Goal: Task Accomplishment & Management: Use online tool/utility

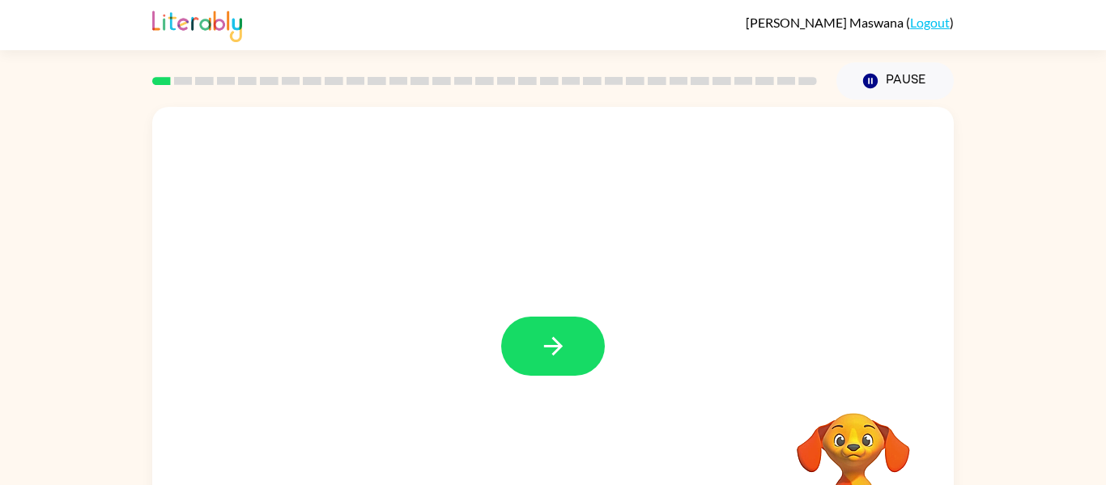
click at [501, 259] on div at bounding box center [553, 338] width 802 height 462
click at [515, 342] on button "button" at bounding box center [553, 346] width 104 height 59
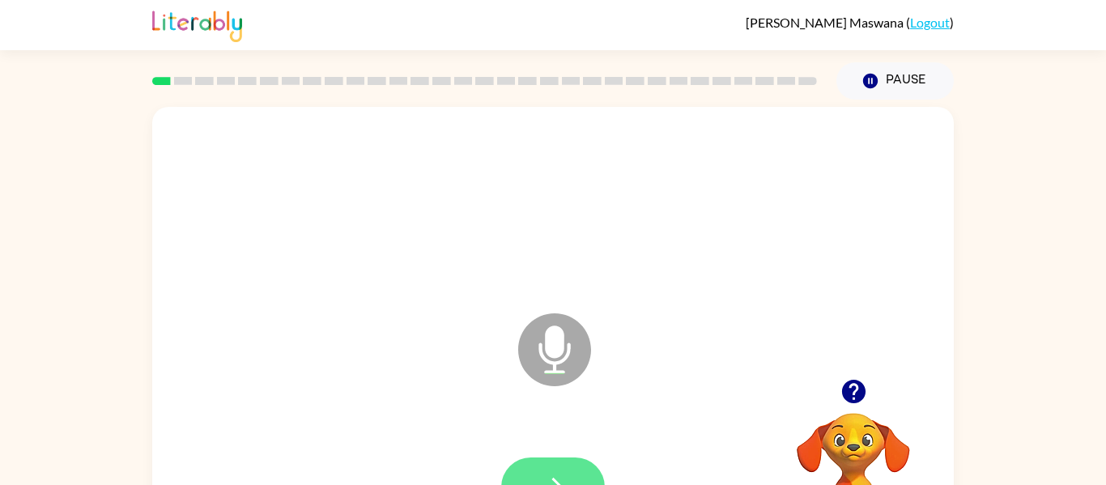
click at [555, 473] on icon "button" at bounding box center [553, 487] width 28 height 28
click at [565, 471] on button "button" at bounding box center [553, 487] width 104 height 59
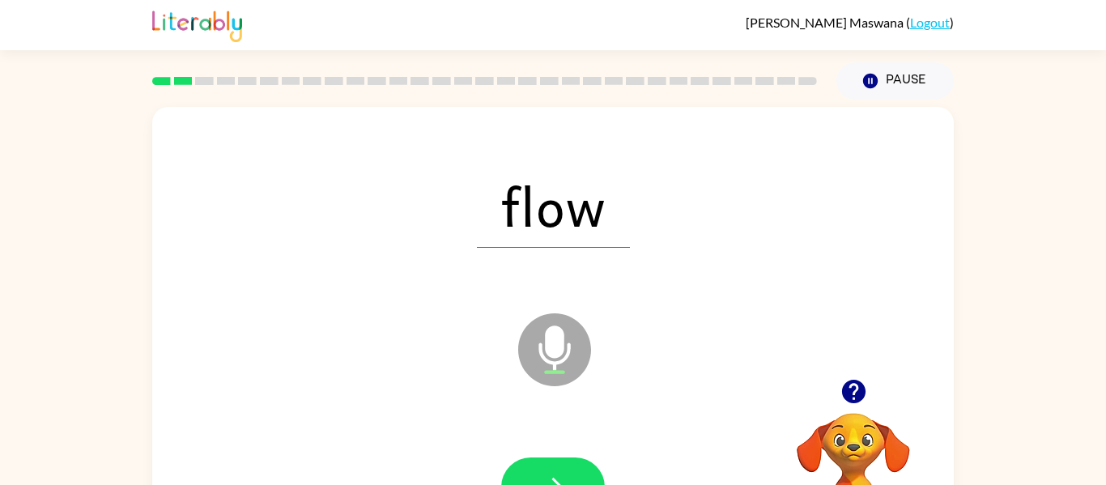
click at [565, 471] on button "button" at bounding box center [553, 487] width 104 height 59
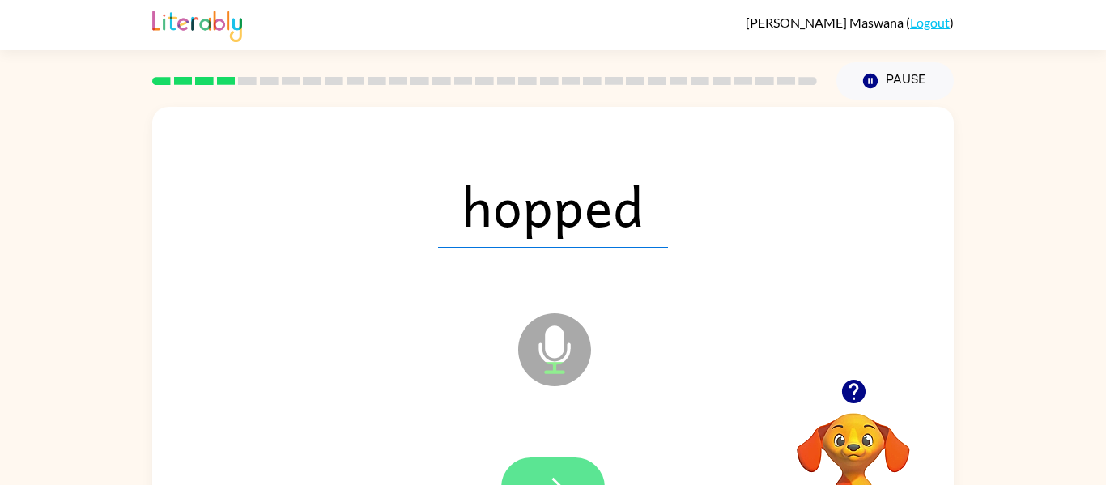
click at [562, 475] on icon "button" at bounding box center [553, 487] width 28 height 28
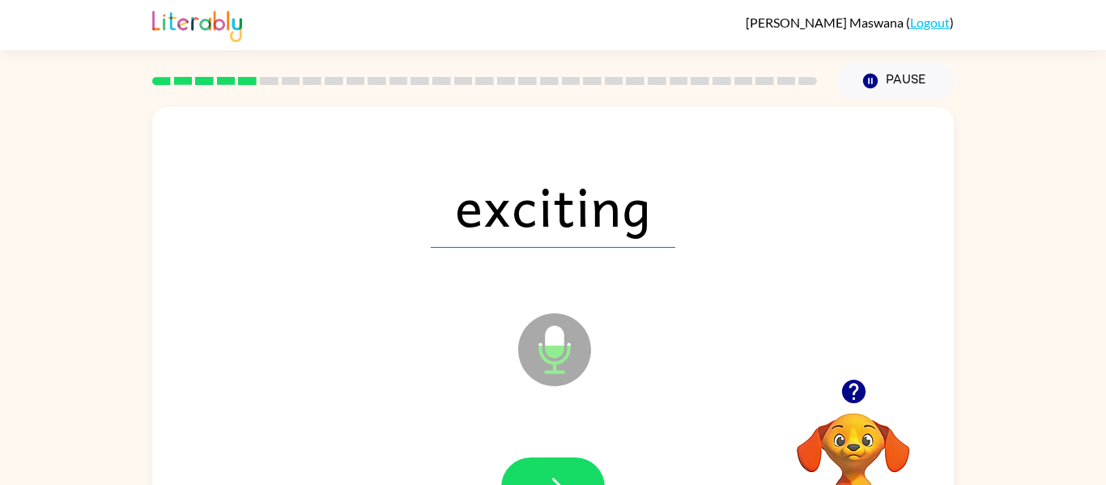
click at [562, 475] on icon "button" at bounding box center [553, 487] width 28 height 28
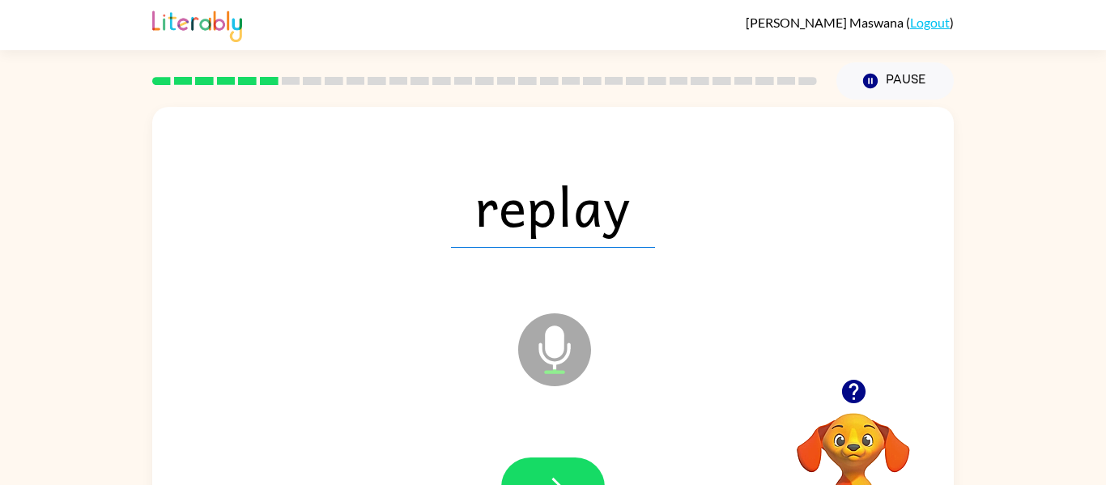
click at [562, 475] on icon "button" at bounding box center [553, 487] width 28 height 28
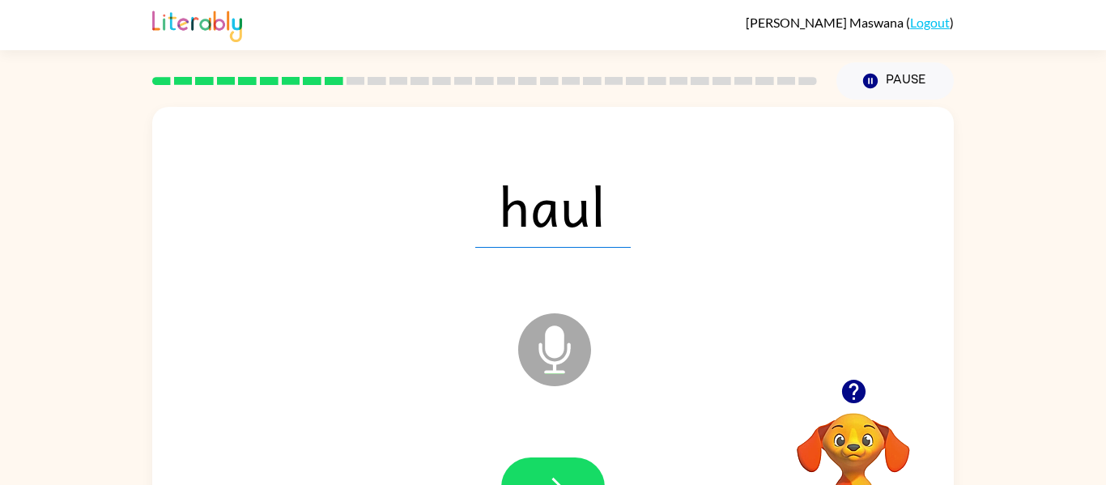
click at [562, 475] on icon "button" at bounding box center [553, 487] width 28 height 28
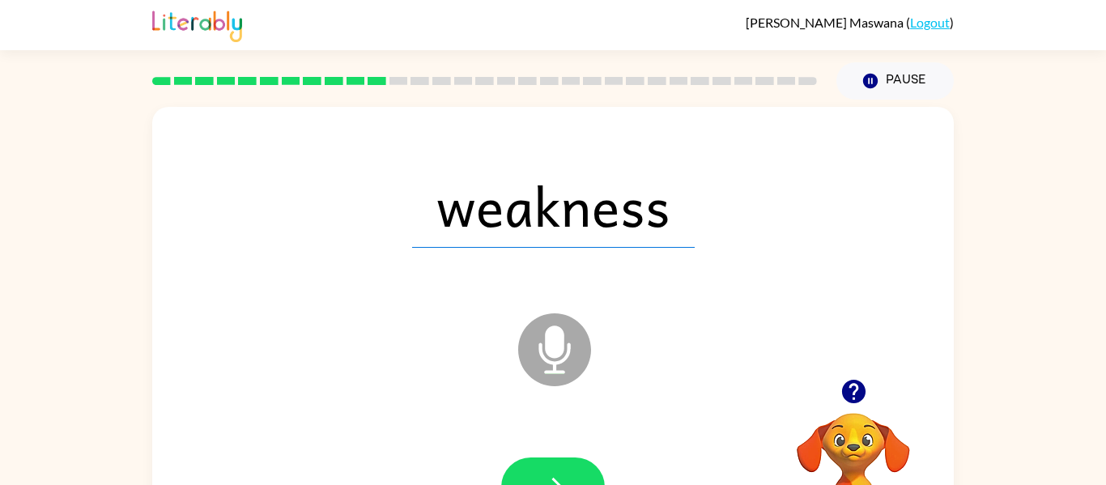
click at [562, 475] on icon "button" at bounding box center [553, 487] width 28 height 28
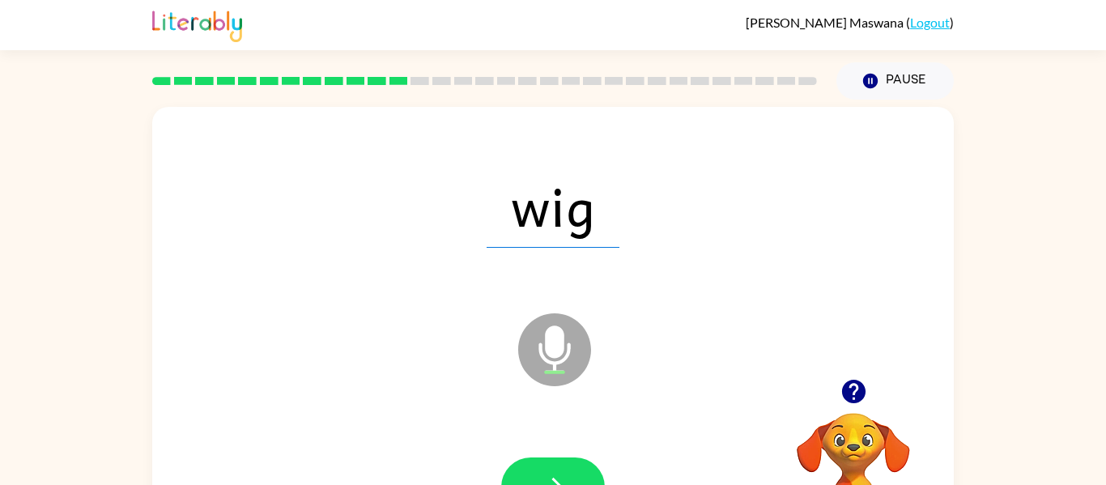
click at [562, 475] on icon "button" at bounding box center [553, 487] width 28 height 28
click at [563, 473] on icon "button" at bounding box center [553, 487] width 28 height 28
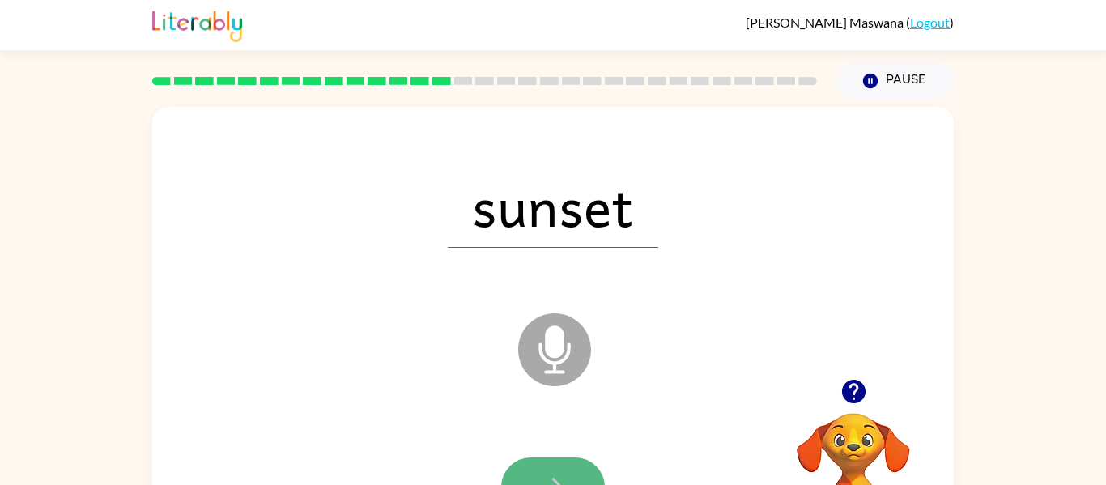
click at [562, 476] on icon "button" at bounding box center [553, 487] width 28 height 28
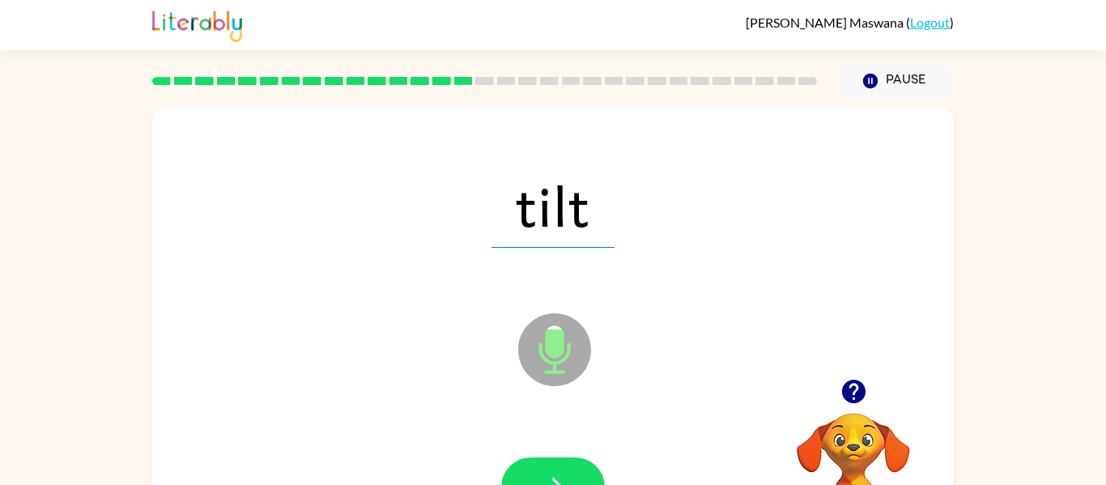
click at [562, 476] on icon "button" at bounding box center [553, 487] width 28 height 28
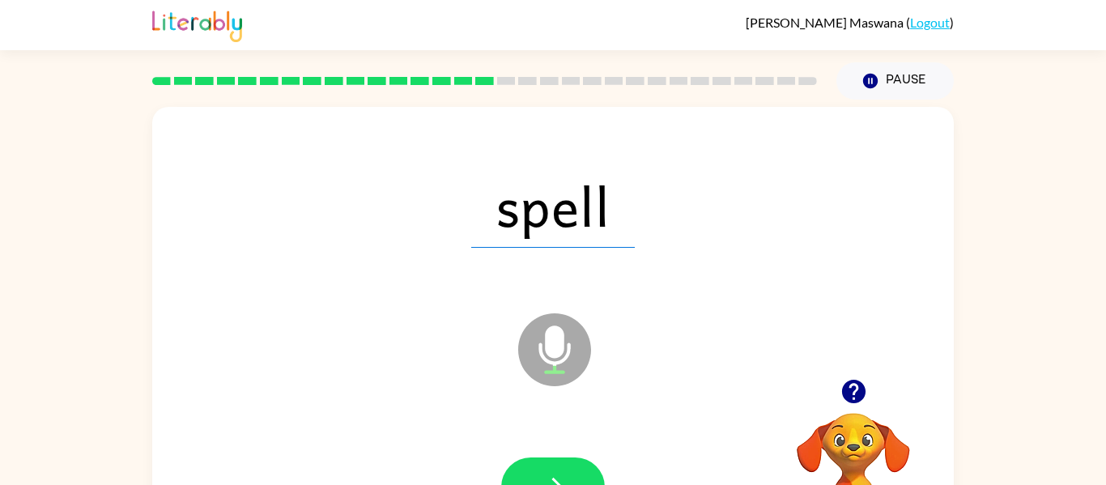
click at [562, 476] on icon "button" at bounding box center [553, 487] width 28 height 28
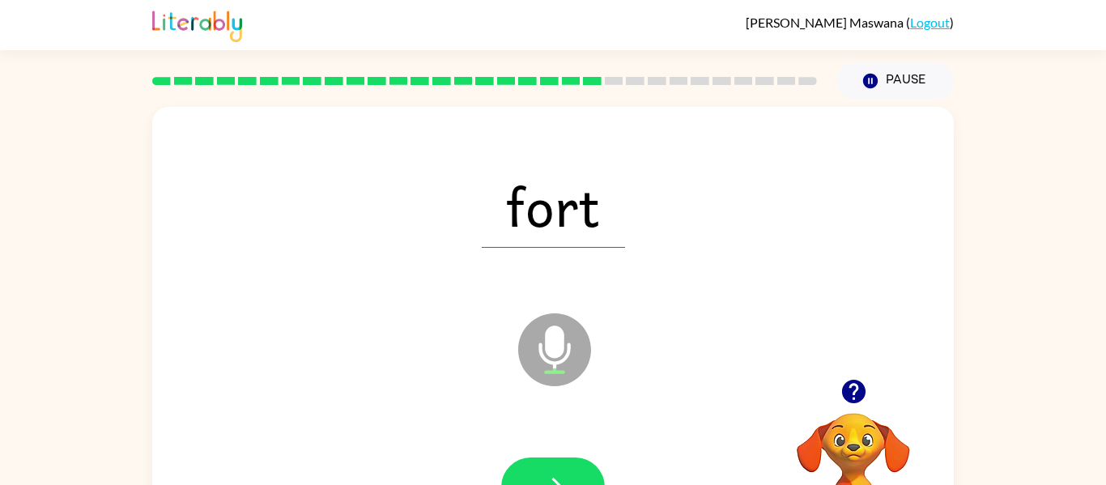
click at [562, 476] on icon "button" at bounding box center [553, 487] width 28 height 28
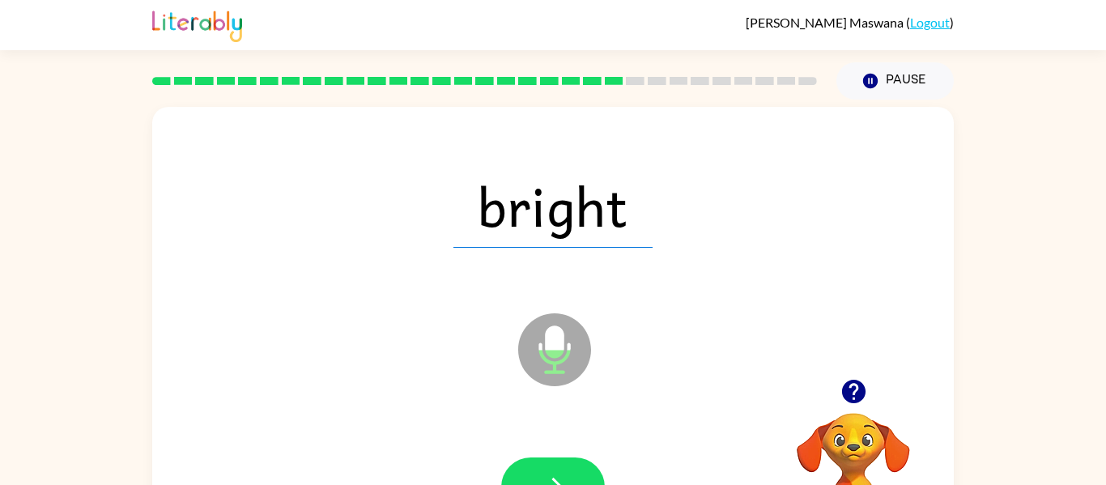
click at [562, 476] on icon "button" at bounding box center [553, 487] width 28 height 28
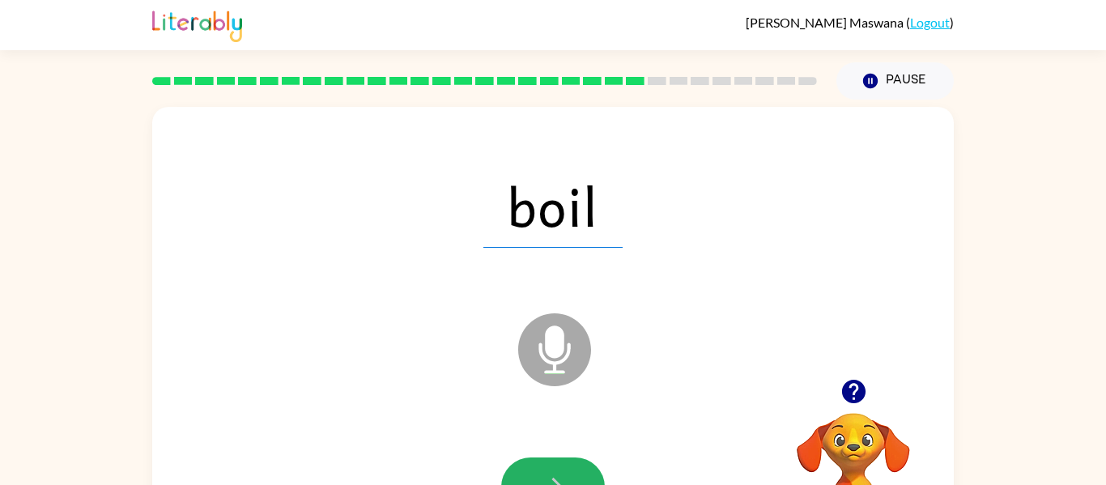
click at [562, 476] on icon "button" at bounding box center [553, 487] width 28 height 28
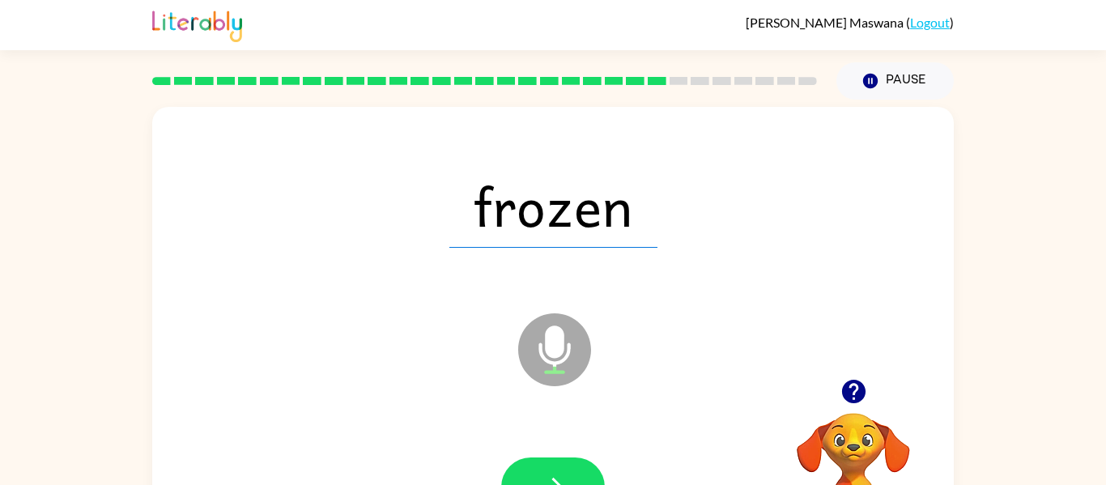
click at [562, 476] on icon "button" at bounding box center [553, 487] width 28 height 28
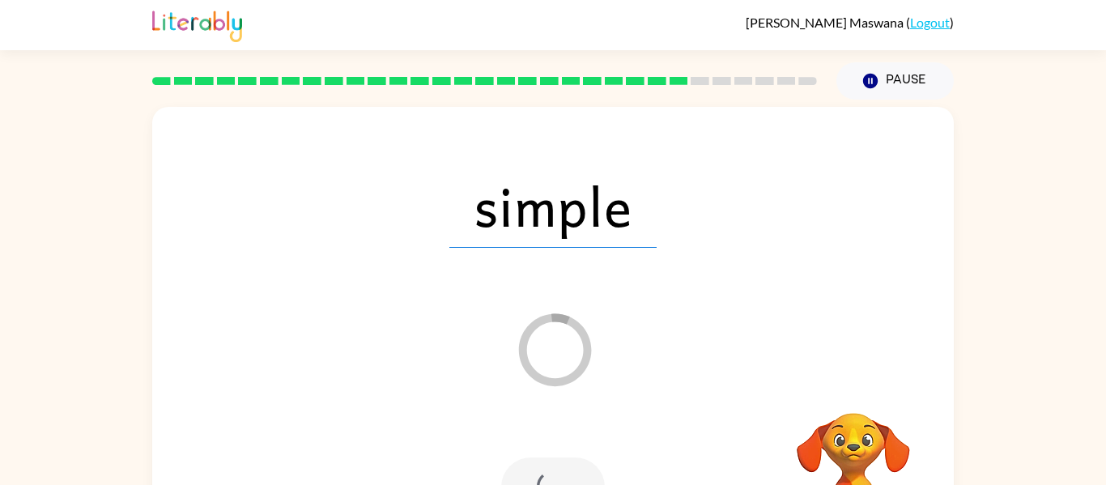
click at [562, 476] on div at bounding box center [553, 487] width 104 height 59
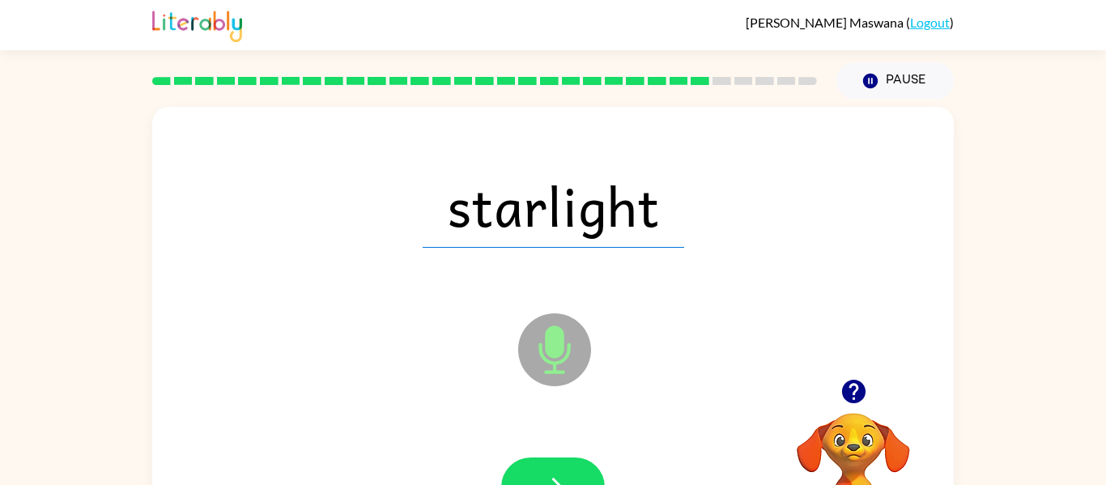
click at [562, 476] on icon "button" at bounding box center [553, 487] width 28 height 28
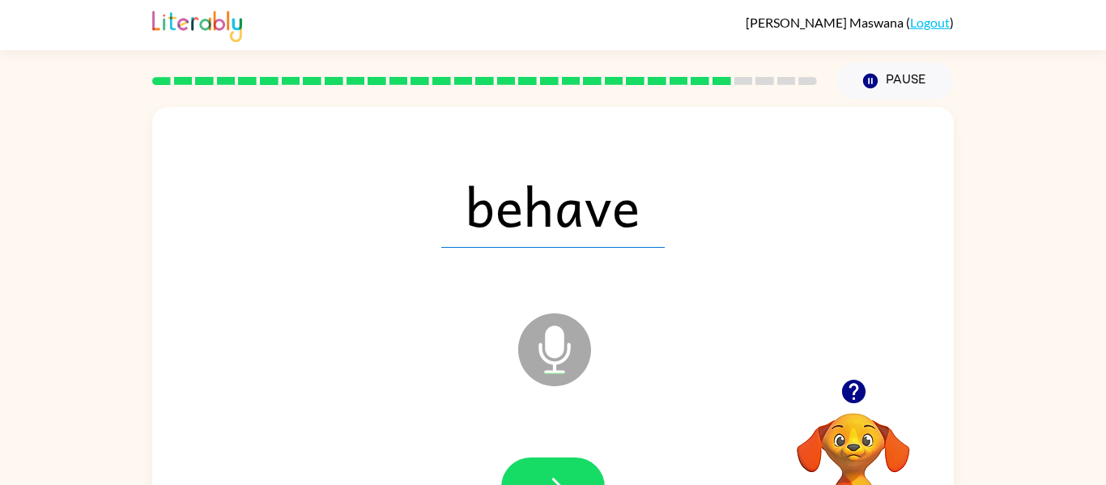
click at [562, 476] on icon "button" at bounding box center [553, 487] width 28 height 28
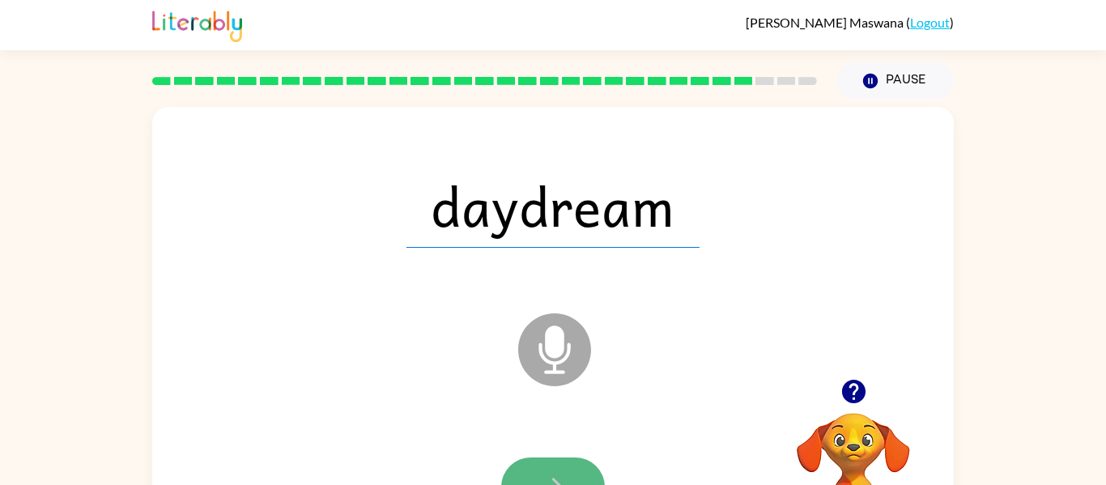
click at [564, 475] on icon "button" at bounding box center [553, 487] width 28 height 28
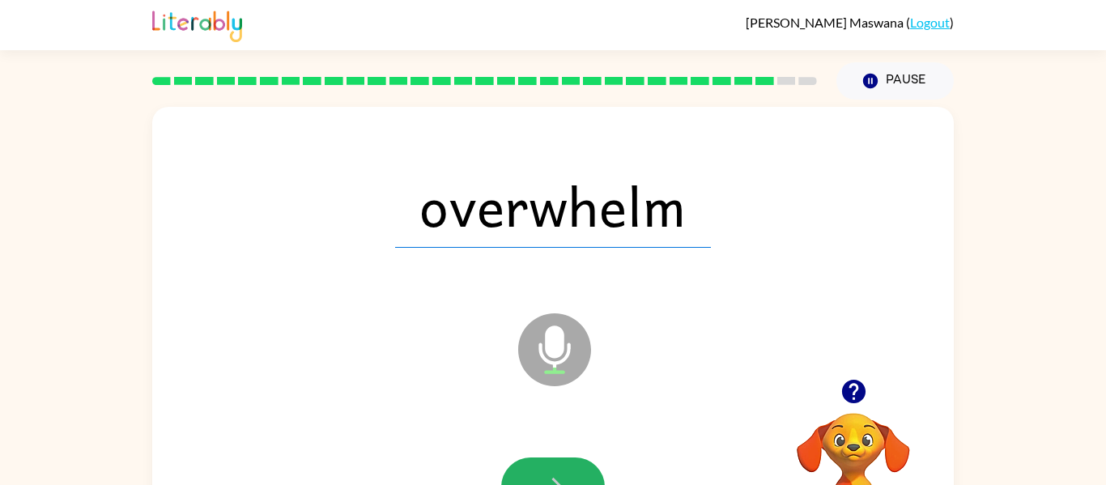
click at [564, 475] on icon "button" at bounding box center [553, 487] width 28 height 28
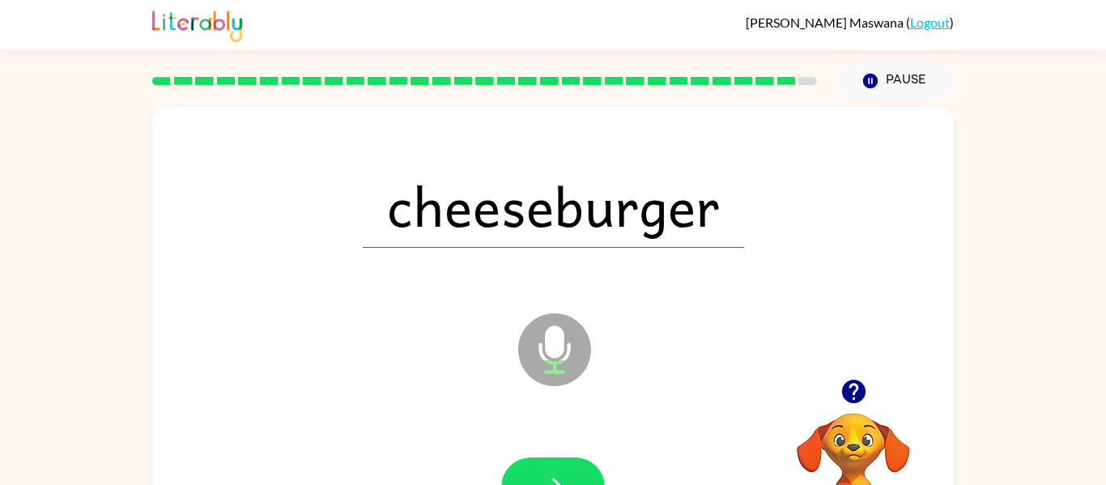
click at [564, 475] on icon "button" at bounding box center [553, 487] width 28 height 28
